Goal: Task Accomplishment & Management: Manage account settings

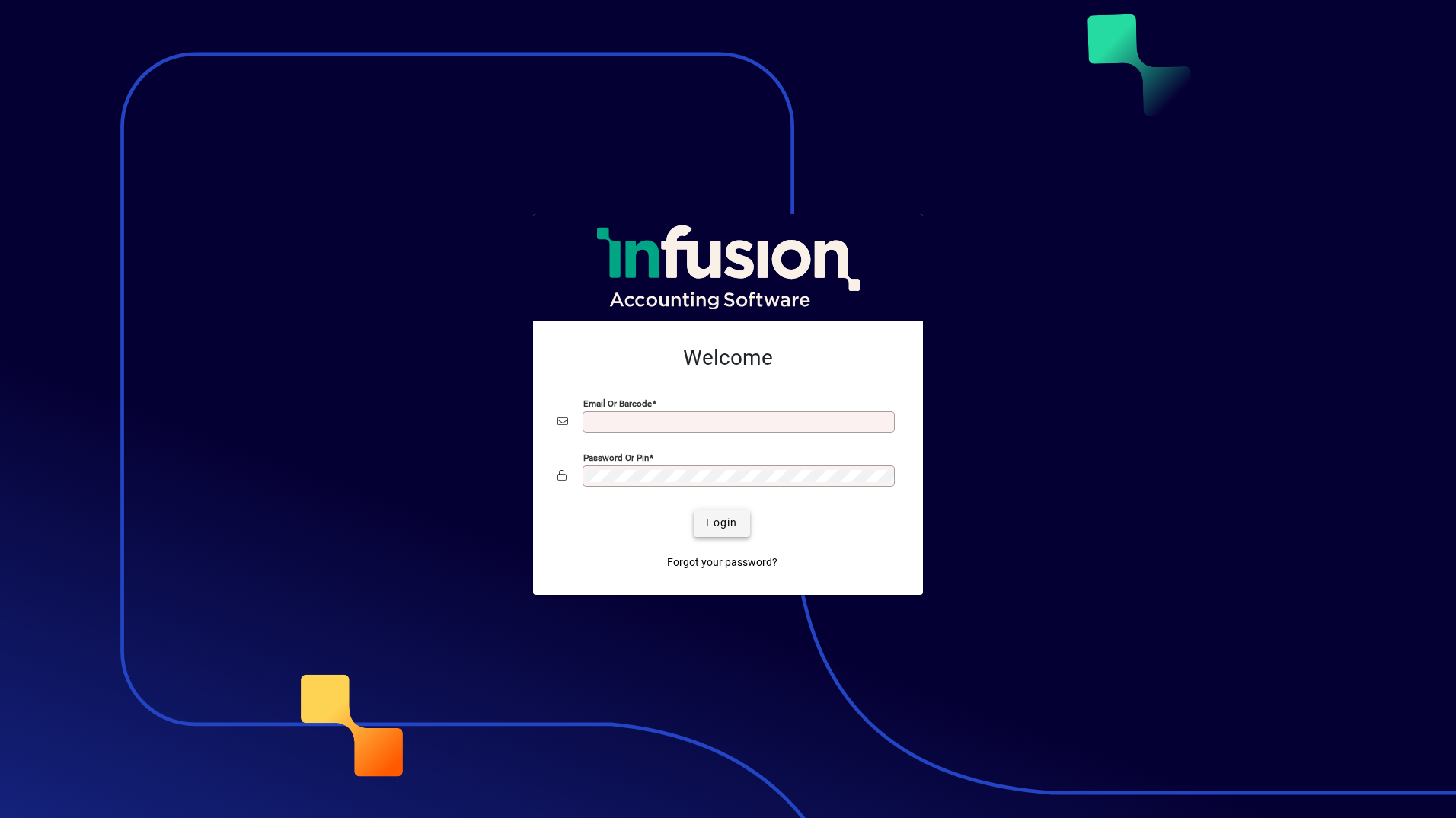
type input "**********"
click at [724, 513] on span "submit" at bounding box center [721, 523] width 55 height 36
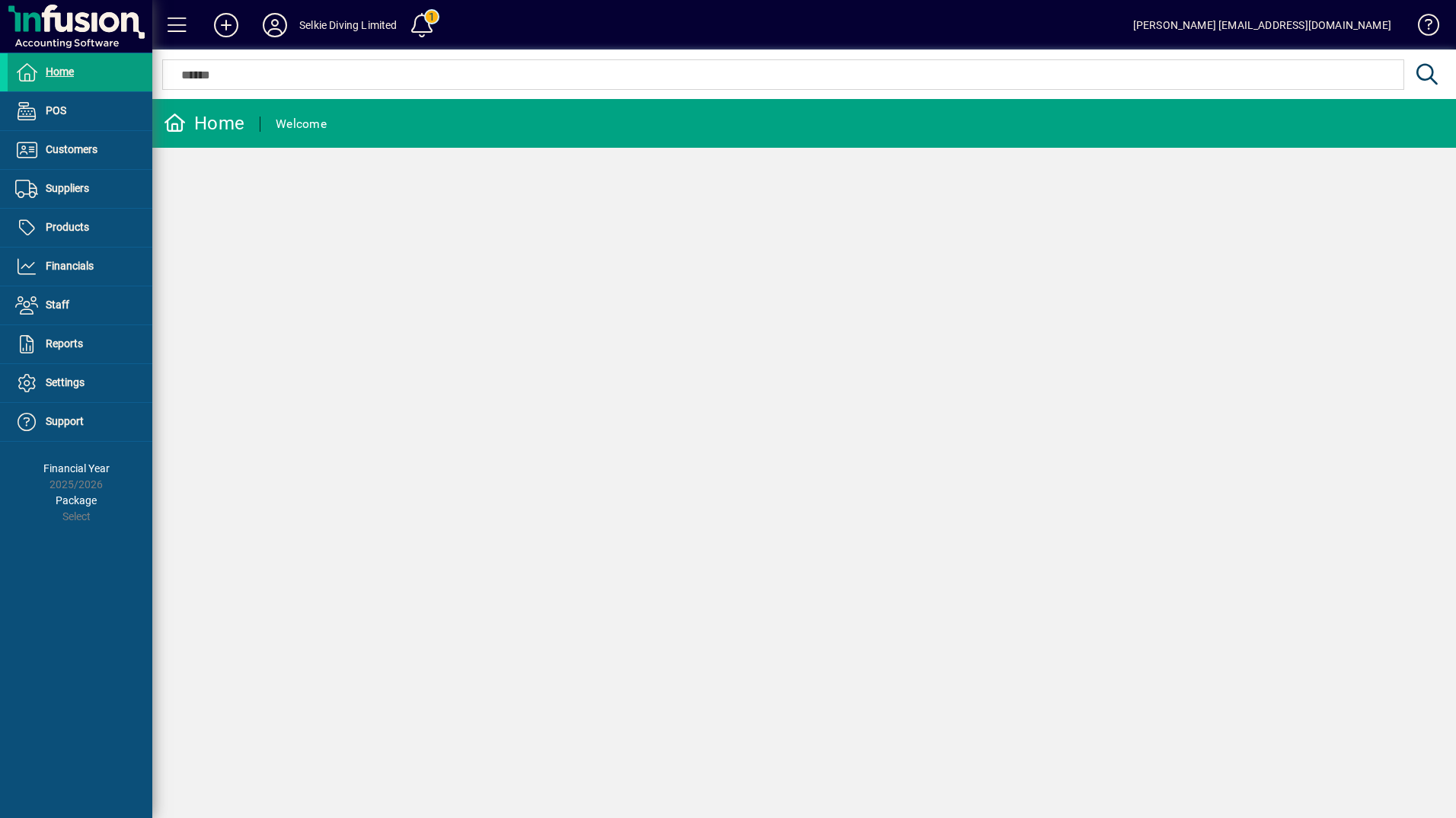
drag, startPoint x: 481, startPoint y: 472, endPoint x: 438, endPoint y: 460, distance: 44.6
click at [482, 472] on div "Home Welcome" at bounding box center [803, 458] width 1303 height 719
click at [93, 233] on span at bounding box center [80, 228] width 145 height 36
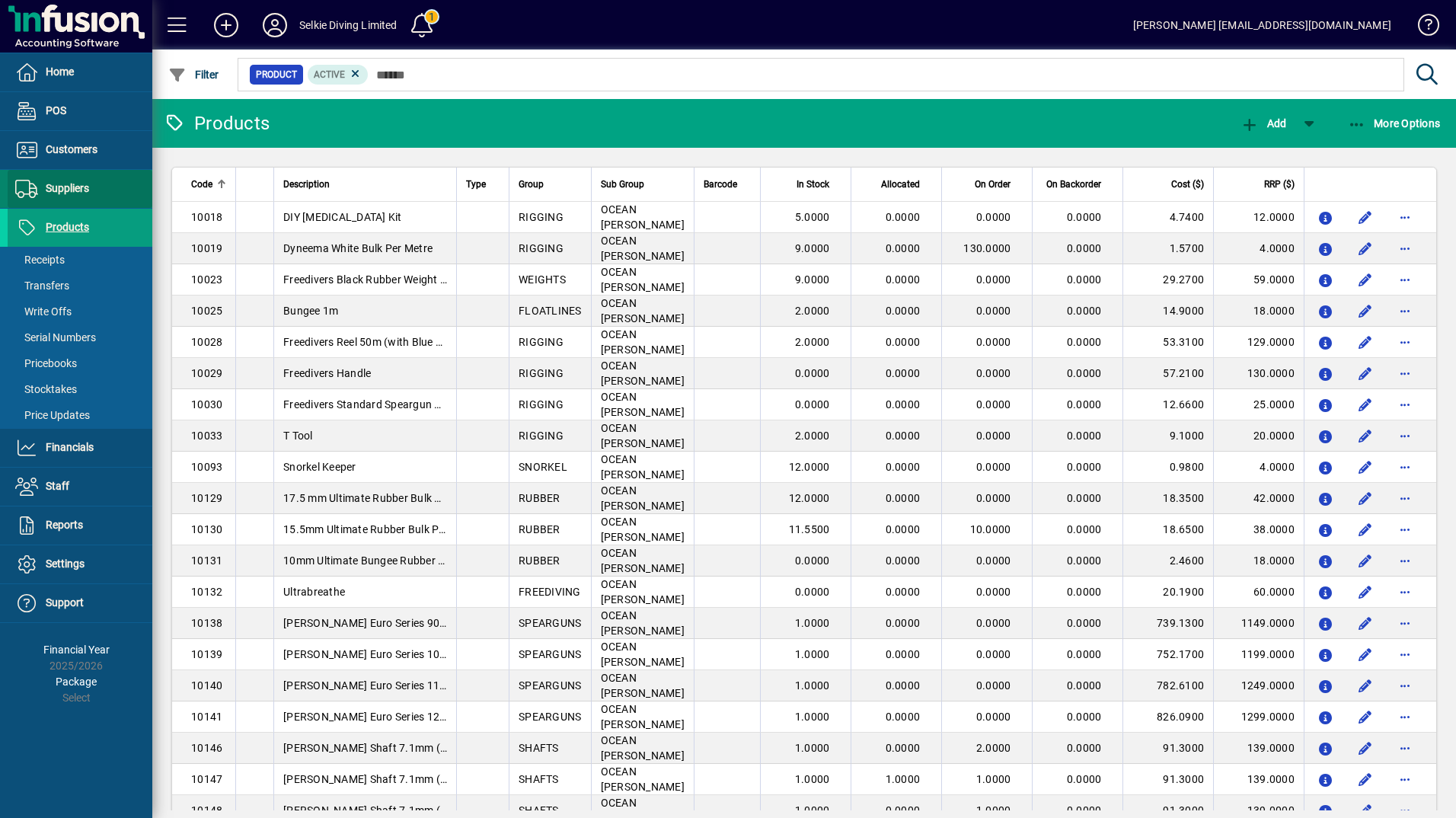
click at [67, 191] on span "Suppliers" at bounding box center [68, 187] width 43 height 12
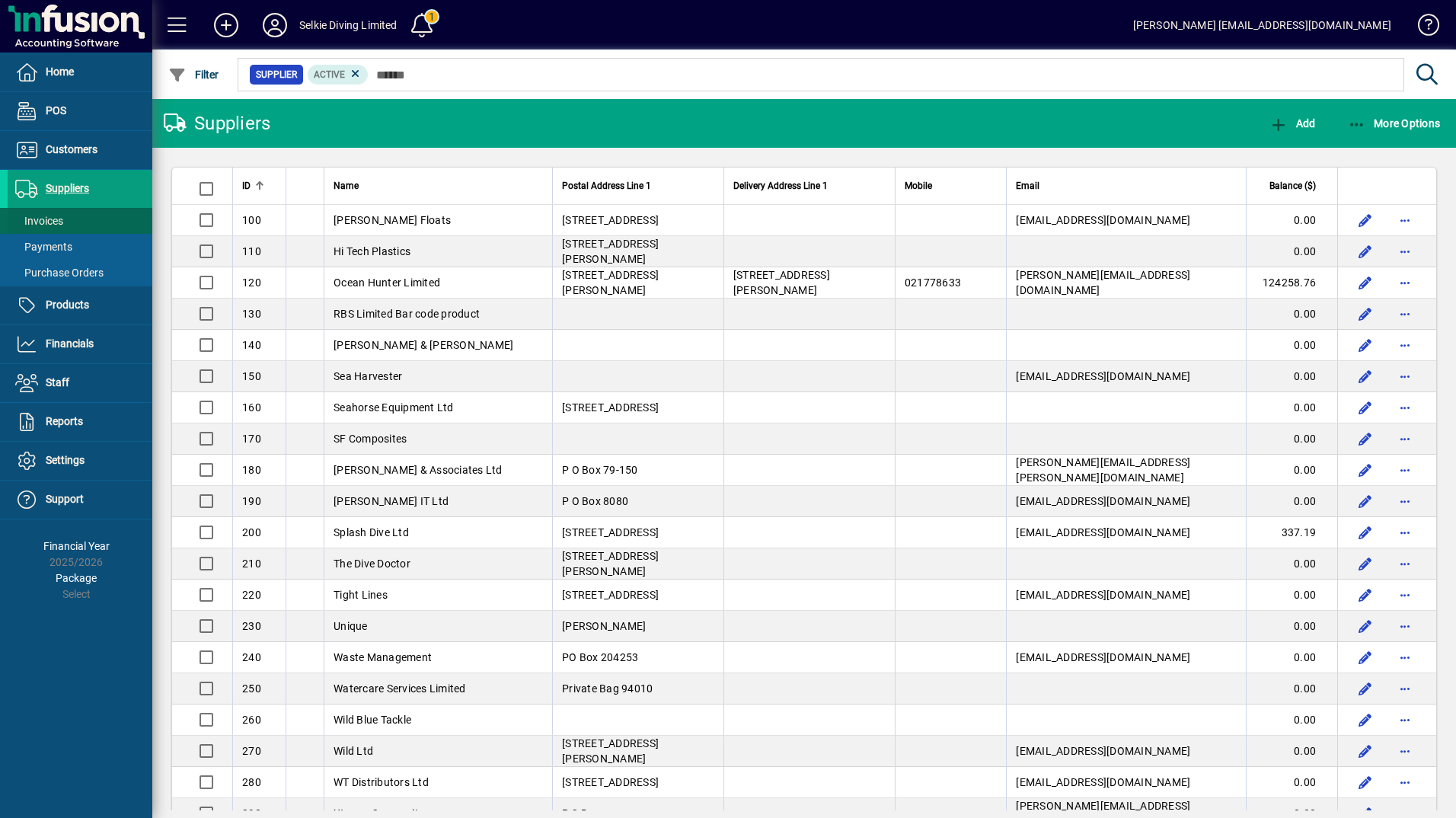
click at [52, 219] on span "Invoices" at bounding box center [39, 220] width 48 height 12
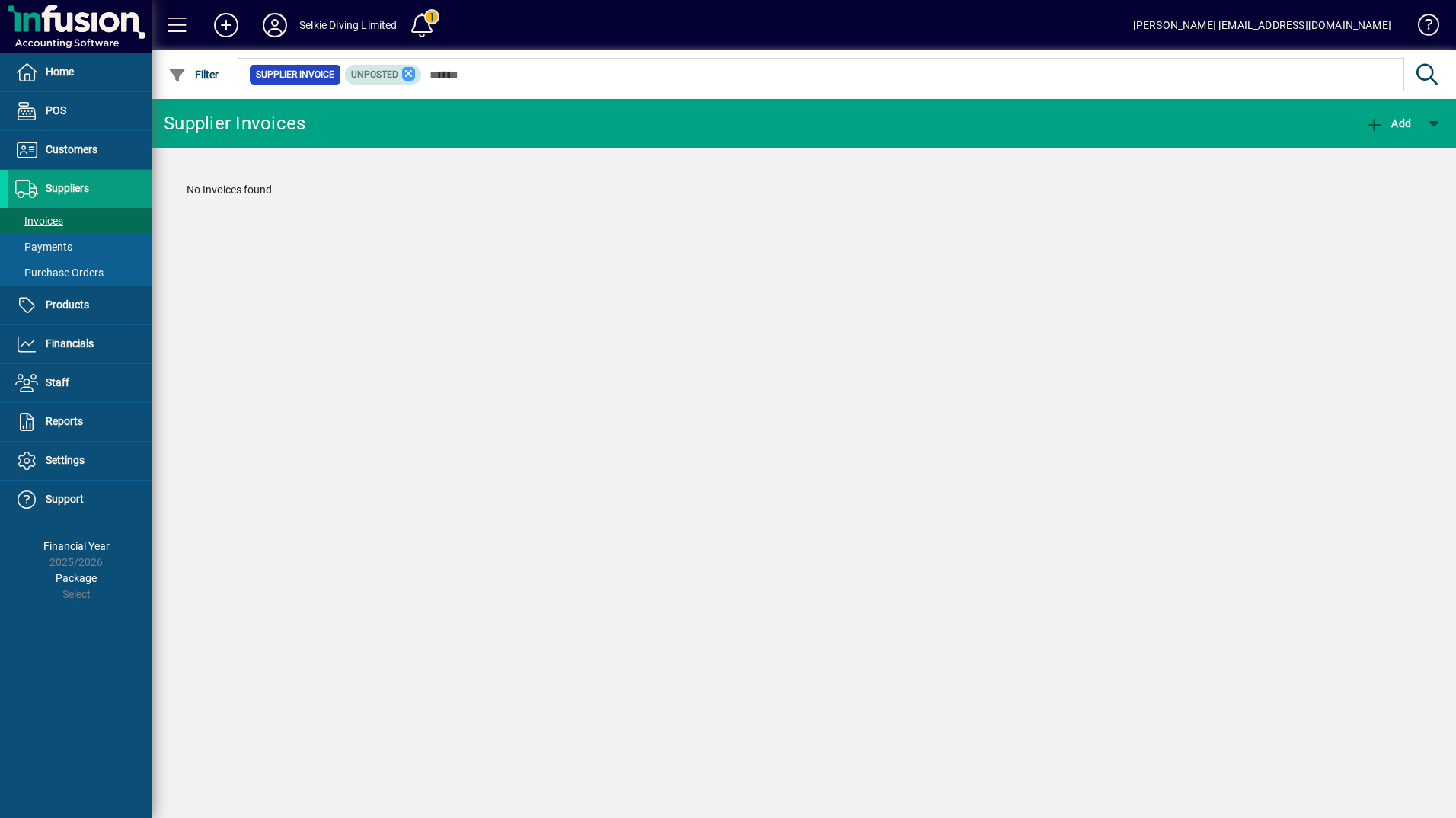
click at [411, 71] on icon at bounding box center [408, 73] width 14 height 14
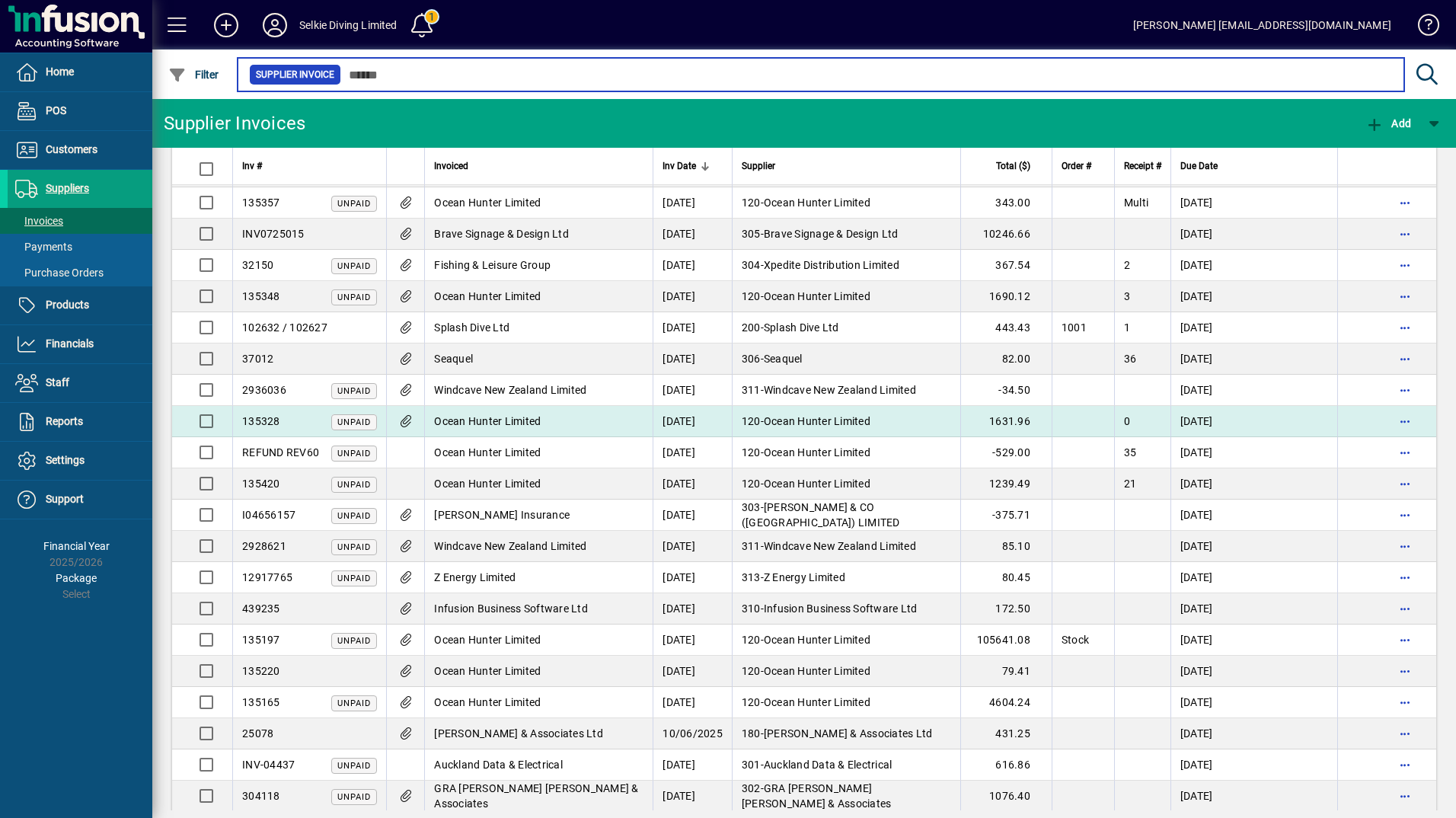
scroll to position [725, 0]
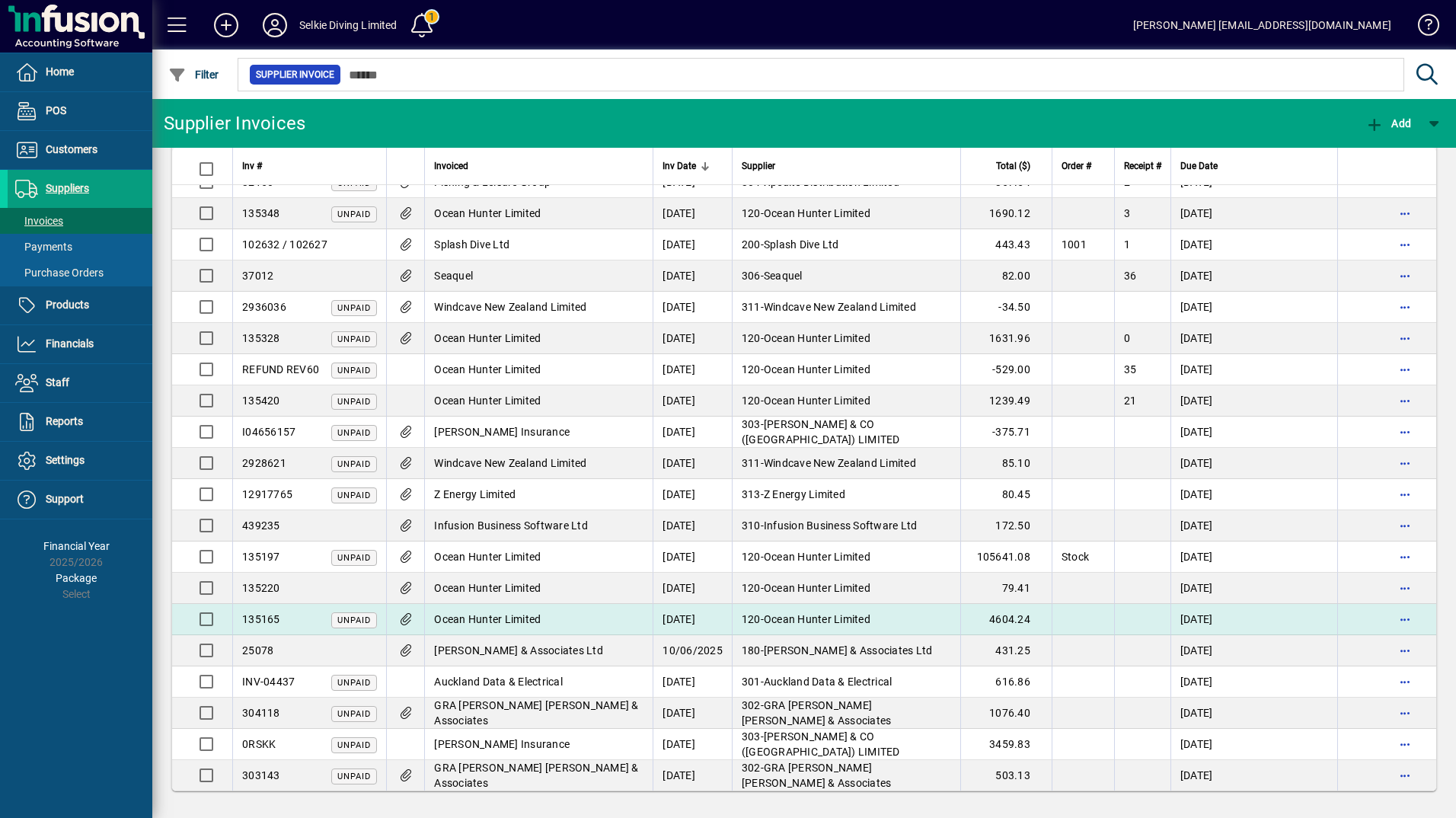
click at [619, 623] on td "Ocean Hunter Limited" at bounding box center [538, 620] width 229 height 32
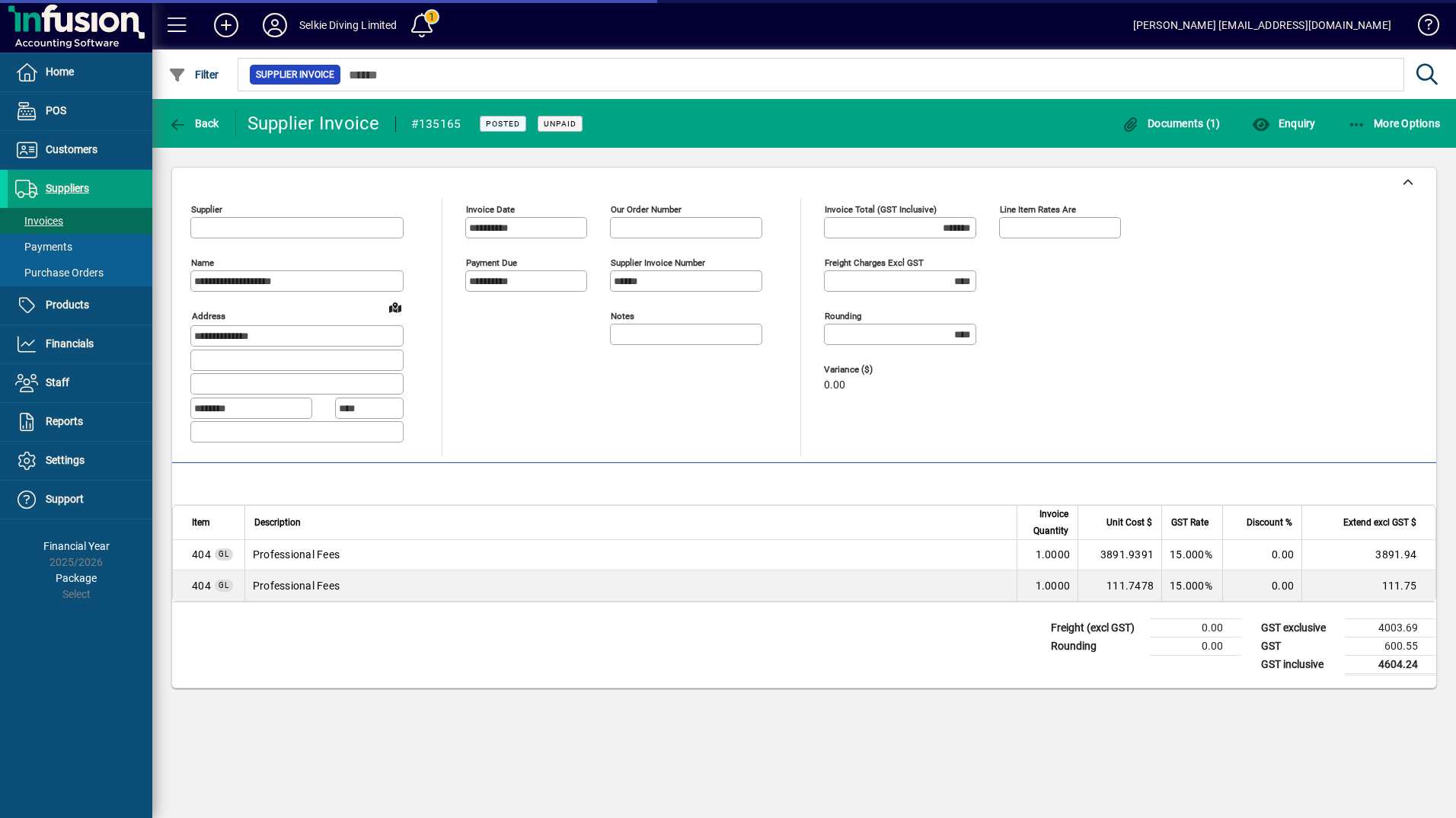
type input "**********"
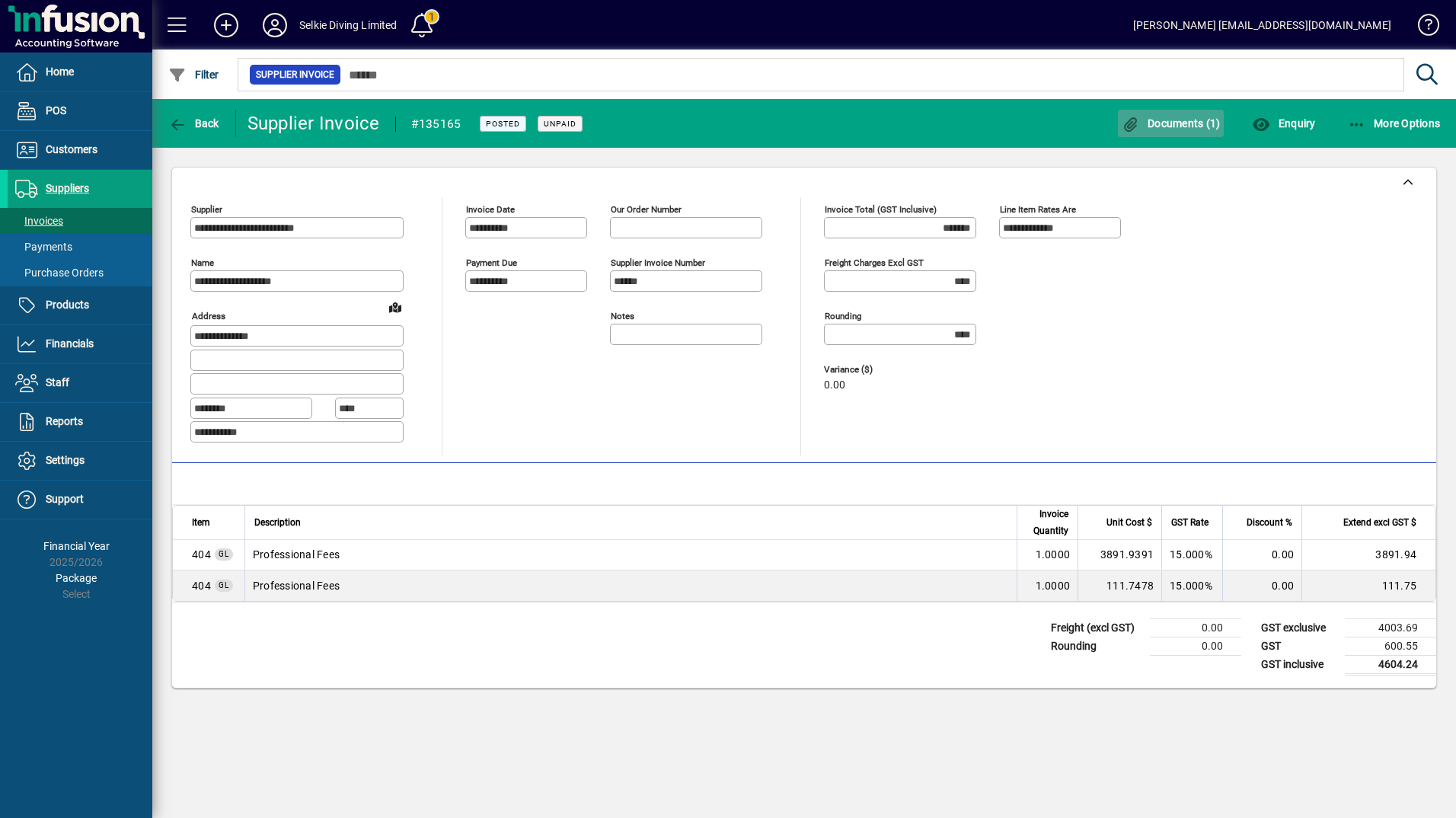
click at [1160, 128] on span "Documents (1)" at bounding box center [1170, 123] width 99 height 12
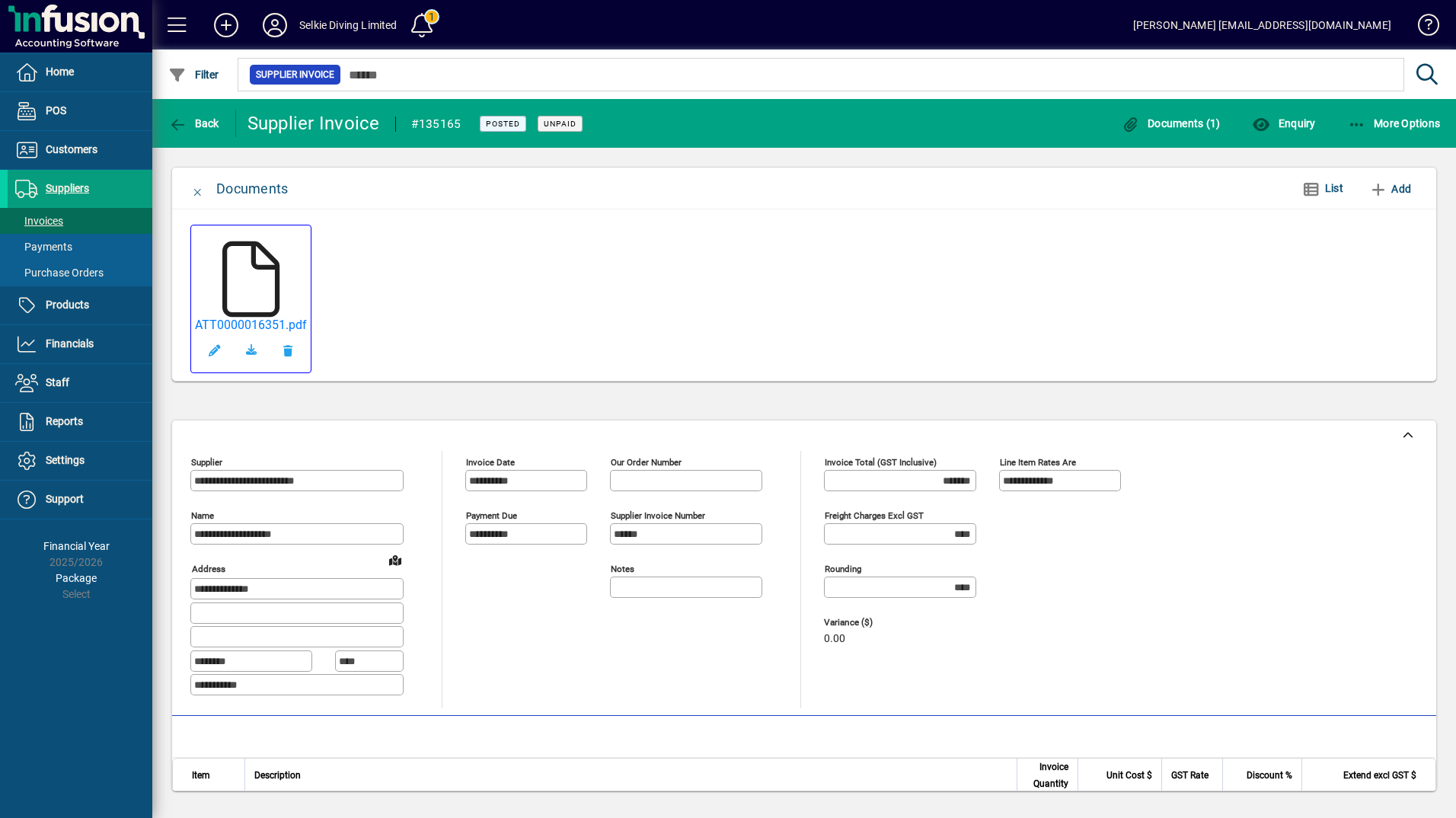
click at [267, 309] on icon at bounding box center [251, 280] width 76 height 76
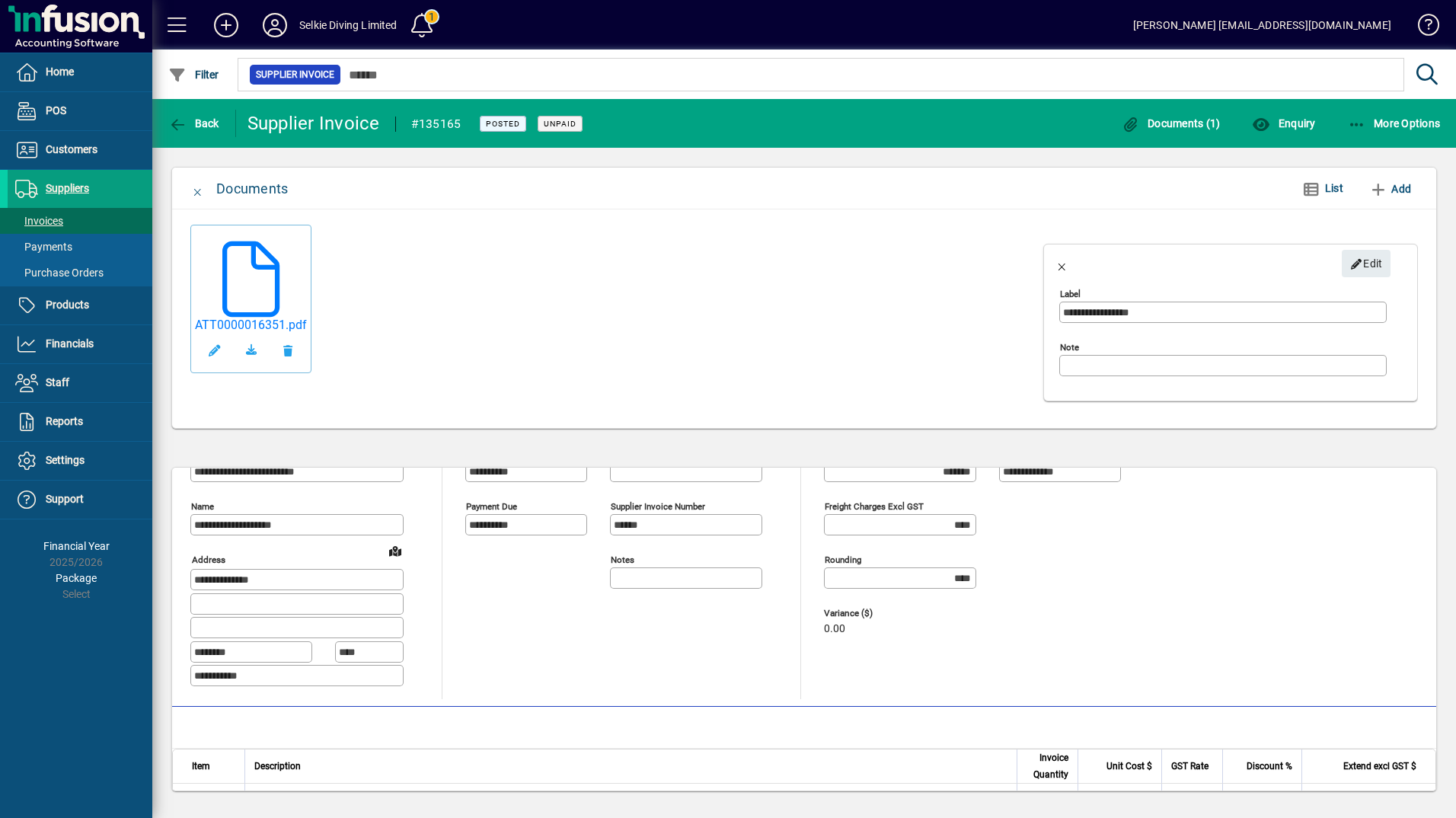
scroll to position [197, 0]
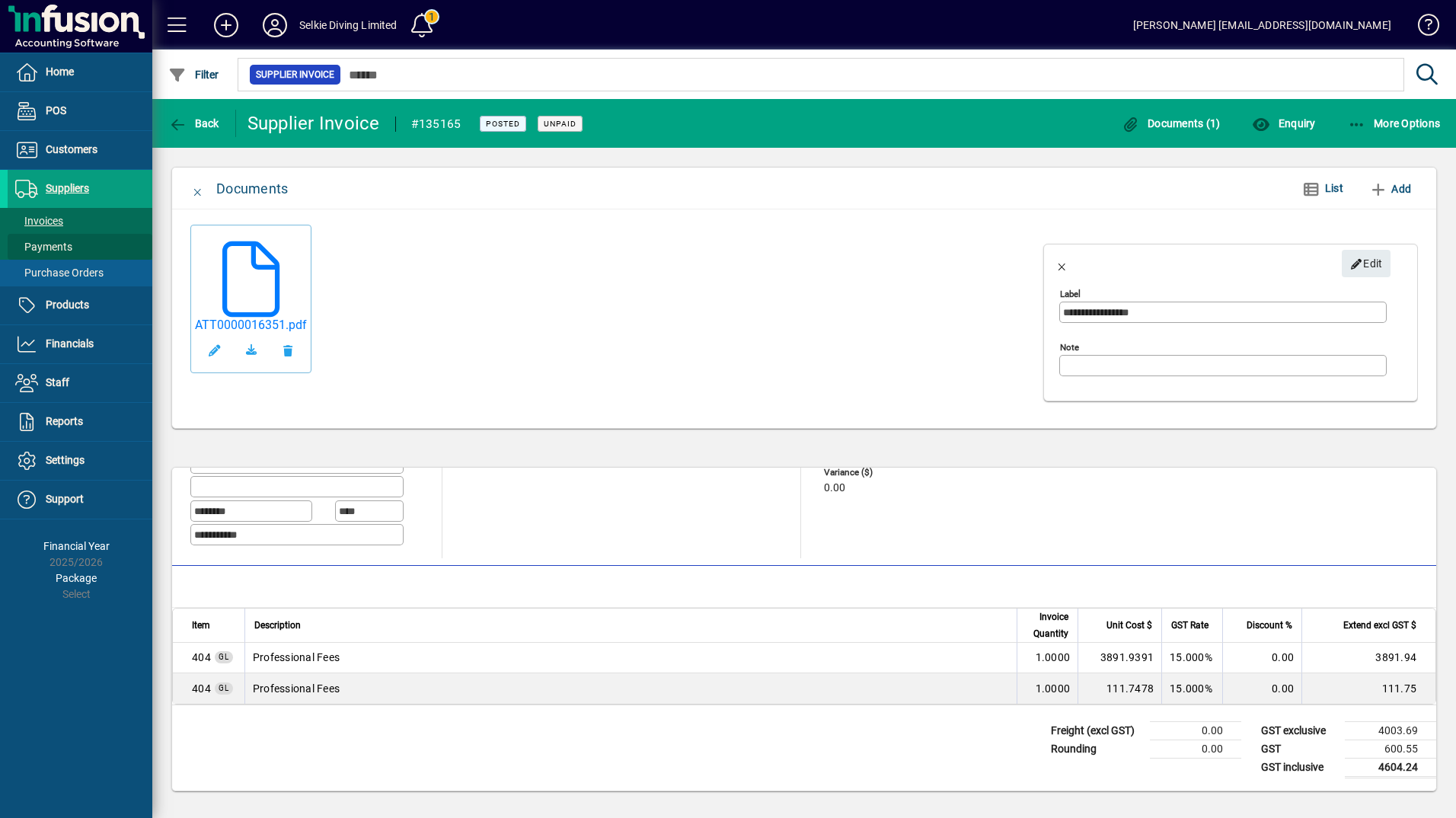
click at [34, 247] on span "Payments" at bounding box center [43, 246] width 57 height 12
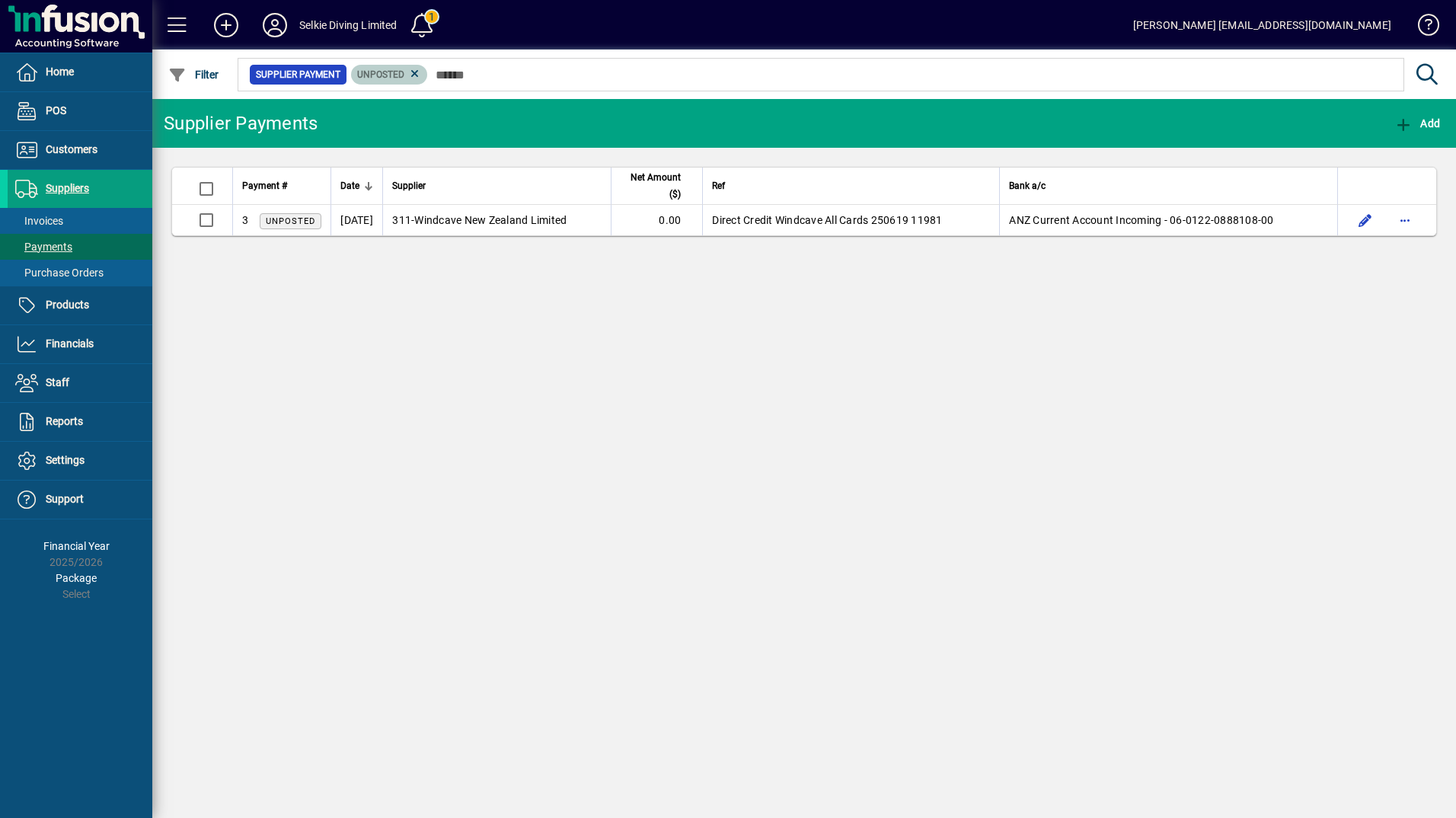
click at [422, 76] on mat-chip "Unposted" at bounding box center [389, 75] width 77 height 20
click at [419, 73] on icon at bounding box center [414, 73] width 14 height 14
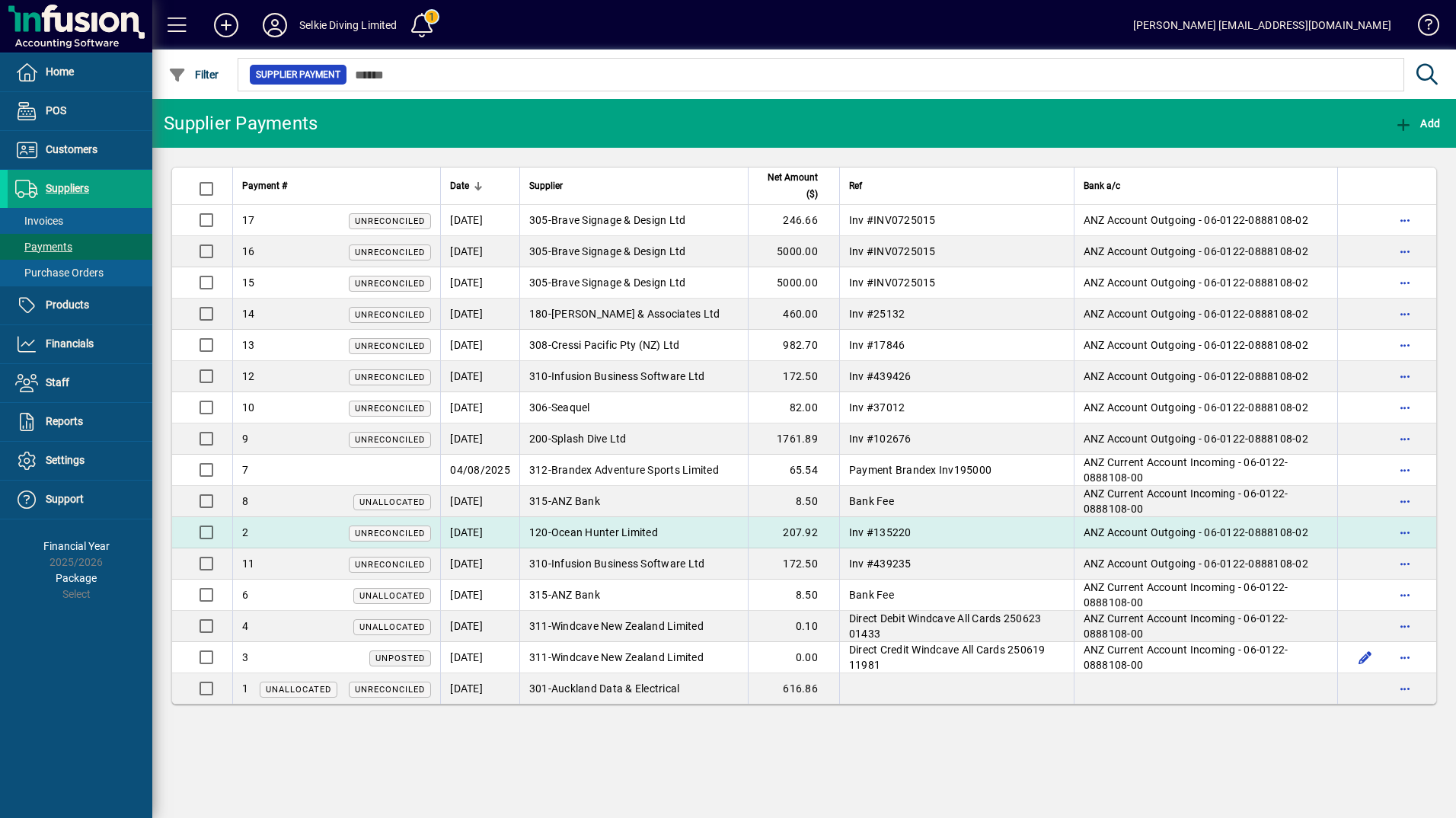
click at [691, 527] on td "120 - Ocean Hunter Limited" at bounding box center [633, 533] width 229 height 32
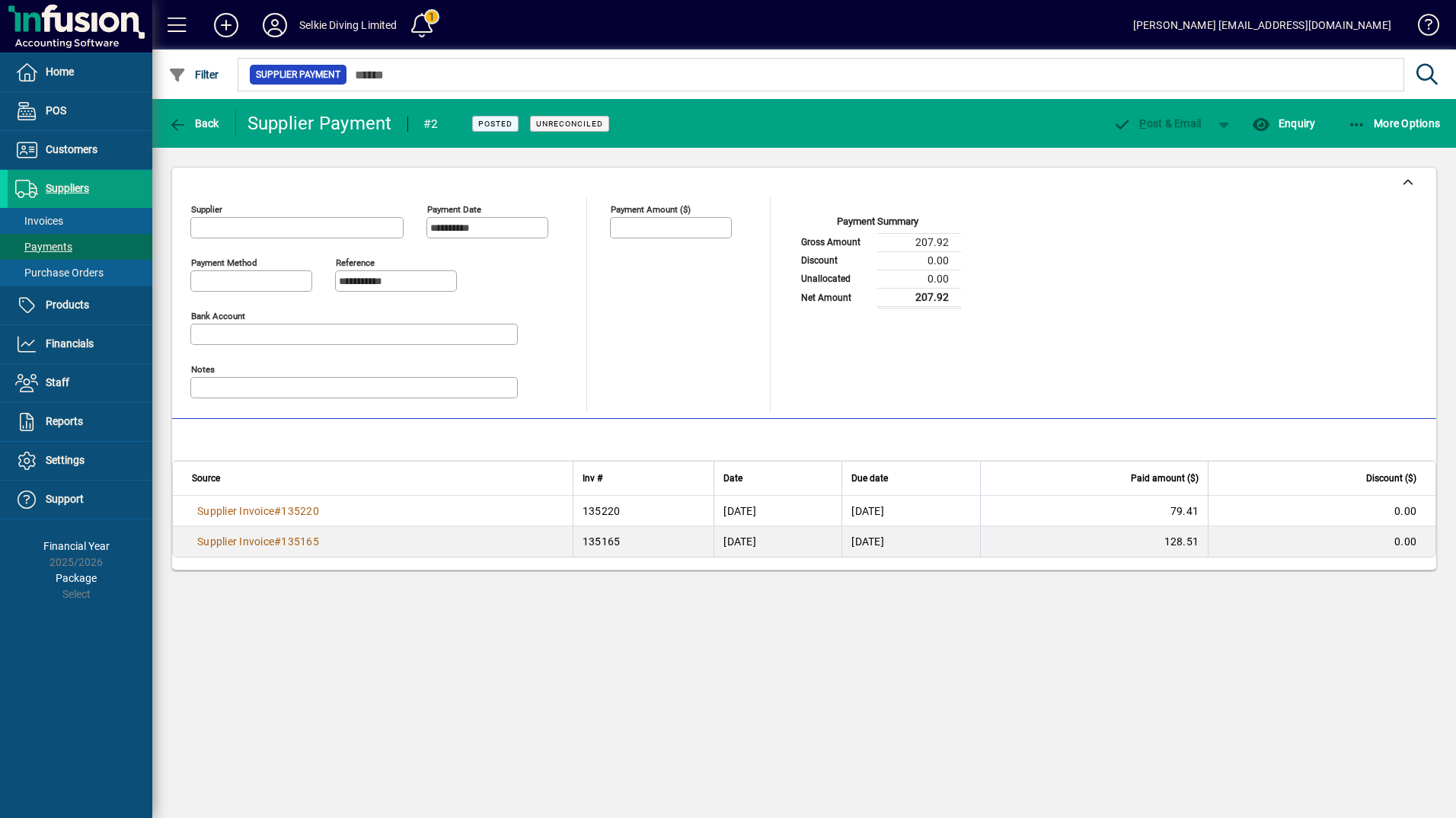
type input "**********"
